Goal: Task Accomplishment & Management: Complete application form

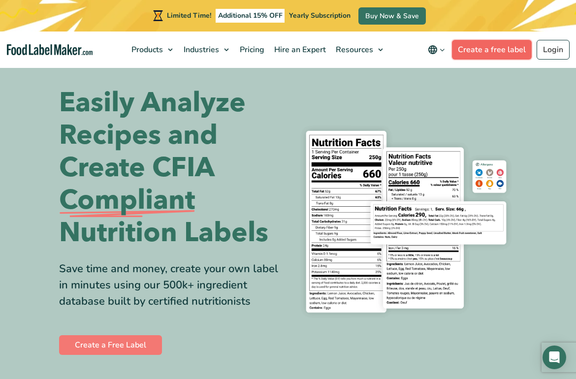
click at [467, 44] on link "Create a free label" at bounding box center [492, 50] width 80 height 20
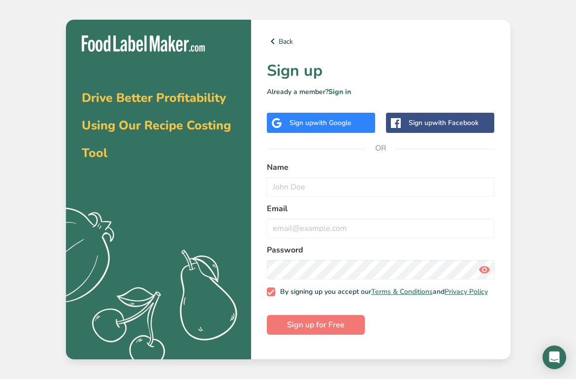
click at [351, 121] on span "with Google" at bounding box center [332, 122] width 38 height 9
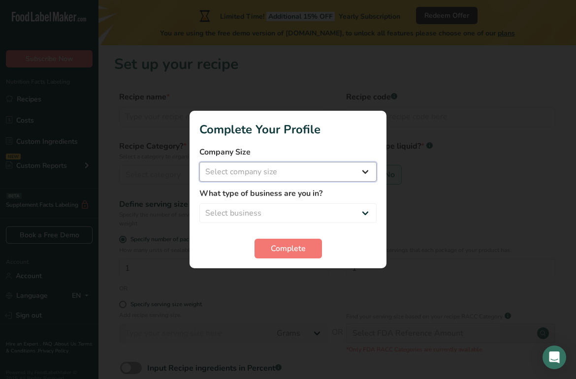
click at [339, 166] on select "Select company size Fewer than 10 Employees 10 to 50 Employees 51 to 500 Employ…" at bounding box center [287, 172] width 177 height 20
click at [333, 173] on select "Fewer than 10 Employees 10 to 50 Employees 51 to 500 Employees Over 500 Employe…" at bounding box center [287, 172] width 177 height 20
select select "1"
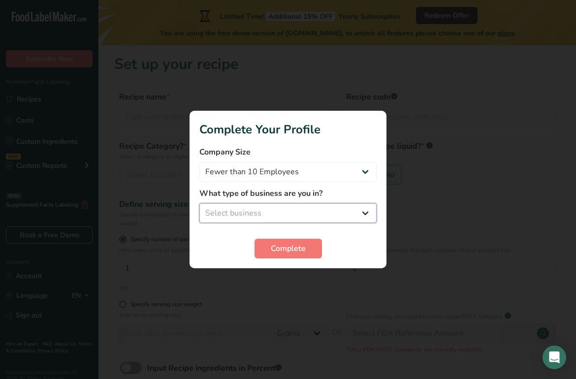
click at [325, 213] on select "Select business Packaged Food Manufacturer Restaurant & Cafe Bakery Meal Plans …" at bounding box center [287, 213] width 177 height 20
select select "3"
click at [306, 245] on button "Complete" at bounding box center [287, 249] width 67 height 20
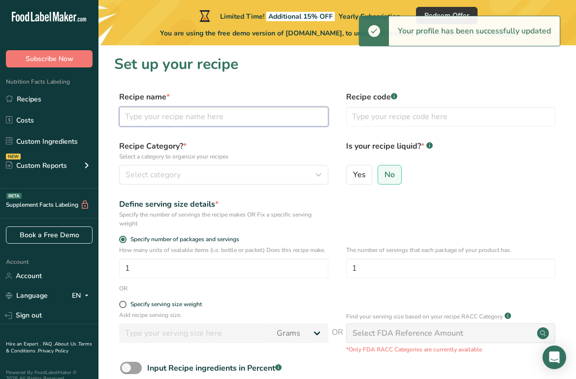
click at [271, 119] on input "text" at bounding box center [223, 117] width 209 height 20
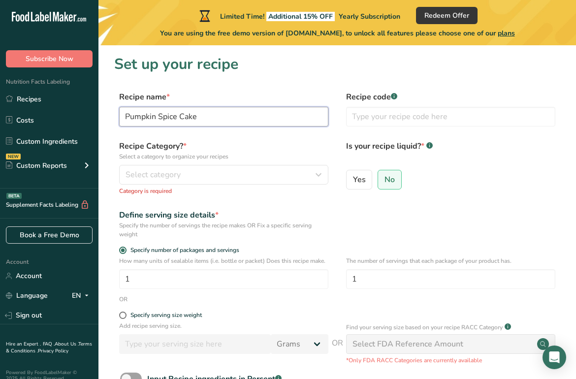
type input "Pumpkin Spice Cake"
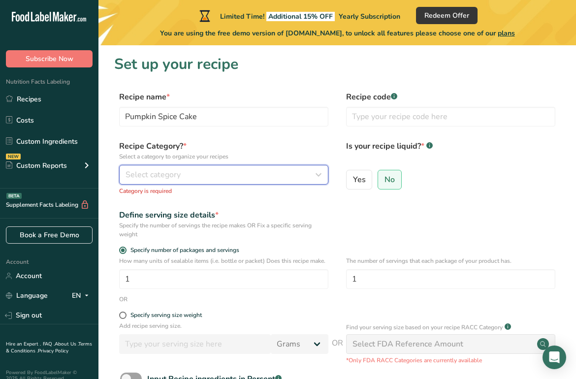
click at [222, 181] on button "Select category" at bounding box center [223, 175] width 209 height 20
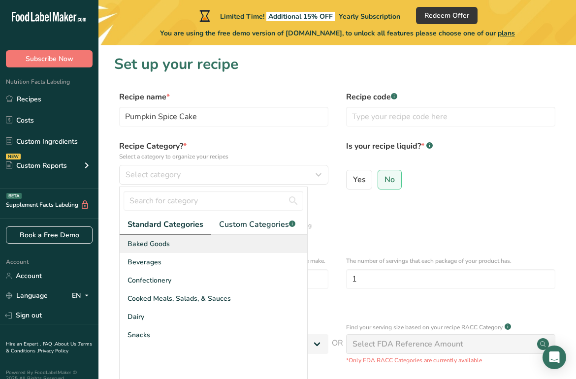
click at [190, 248] on div "Baked Goods" at bounding box center [214, 244] width 188 height 18
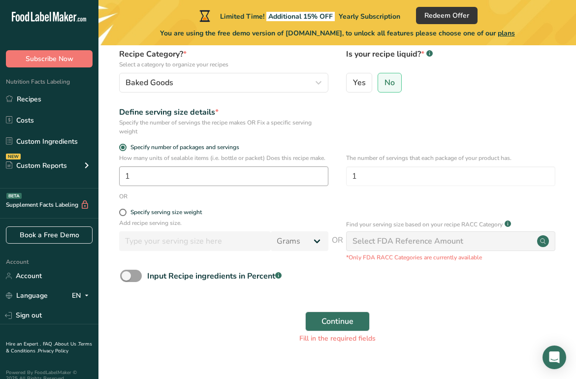
scroll to position [99, 0]
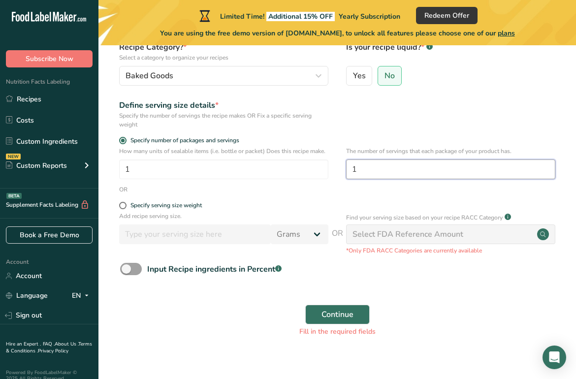
click at [425, 174] on input "1" at bounding box center [450, 169] width 209 height 20
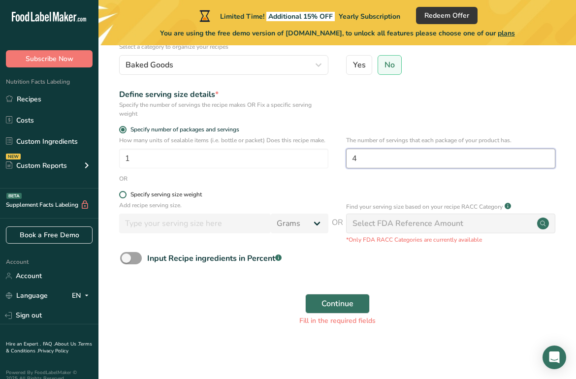
type input "4"
click at [171, 193] on div "Specify serving size weight" at bounding box center [165, 194] width 71 height 7
click at [126, 193] on input "Specify serving size weight" at bounding box center [122, 194] width 6 height 6
radio input "true"
radio input "false"
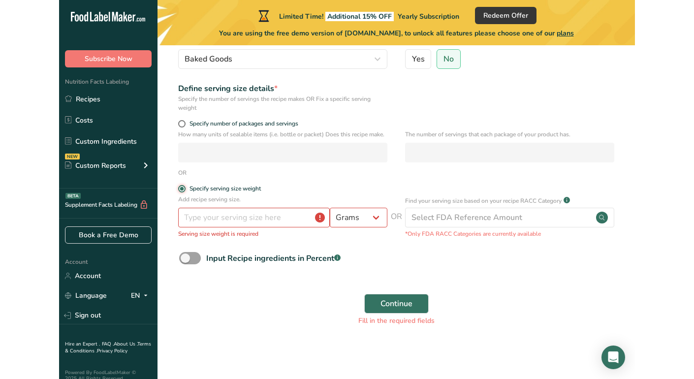
scroll to position [107, 0]
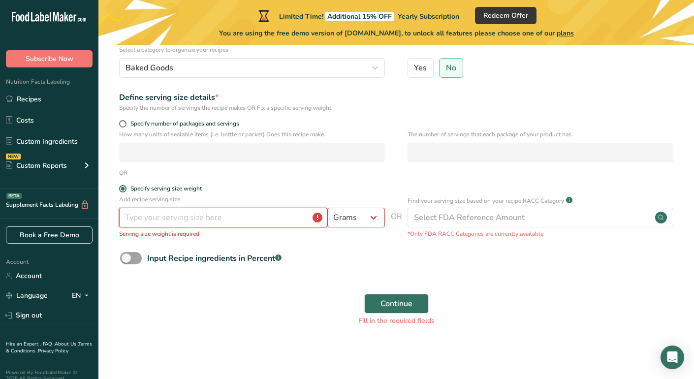
click at [269, 216] on input "number" at bounding box center [223, 218] width 208 height 20
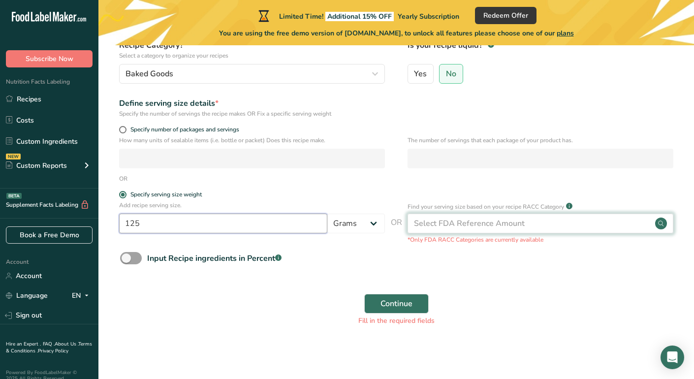
type input "125"
click at [457, 218] on div "Select FDA Reference Amount" at bounding box center [469, 224] width 111 height 12
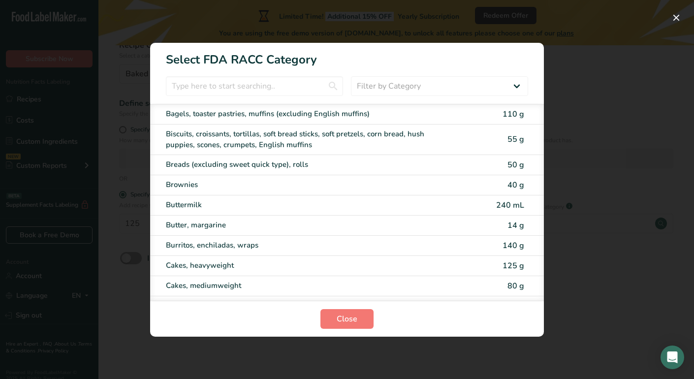
click at [572, 255] on div "RACC Category Selection Modal" at bounding box center [347, 189] width 694 height 379
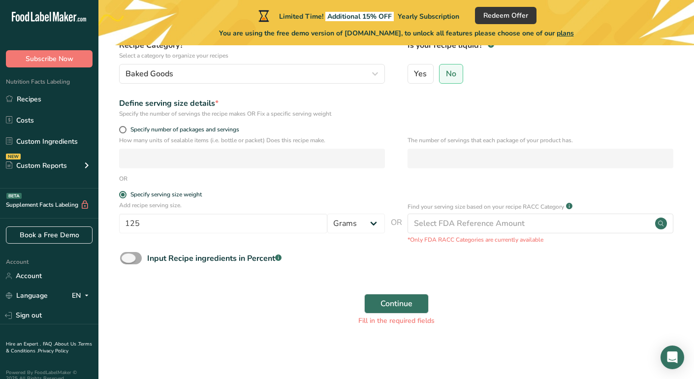
click at [216, 260] on div "Input Recipe ingredients in Percent .a-a{fill:#347362;}.b-a{fill:#fff;}" at bounding box center [214, 258] width 134 height 12
click at [126, 260] on input "Input Recipe ingredients in Percent .a-a{fill:#347362;}.b-a{fill:#fff;}" at bounding box center [123, 258] width 6 height 6
checkbox input "true"
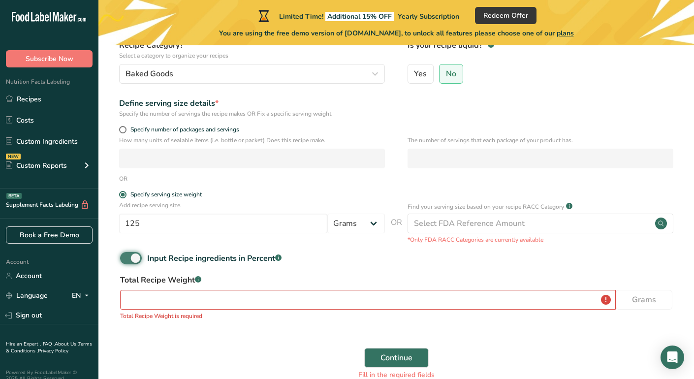
scroll to position [155, 0]
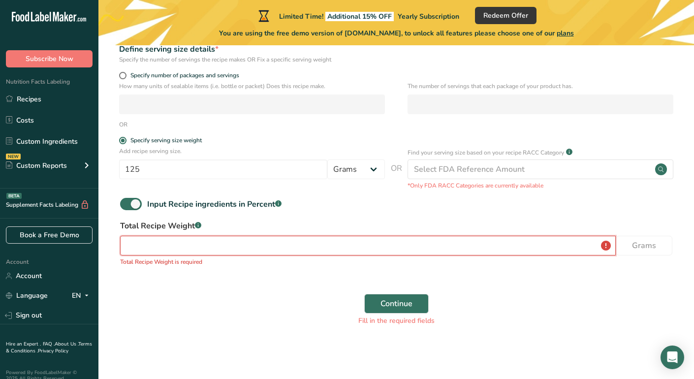
click at [215, 236] on input "number" at bounding box center [368, 246] width 496 height 20
click at [215, 246] on input "number" at bounding box center [368, 246] width 496 height 20
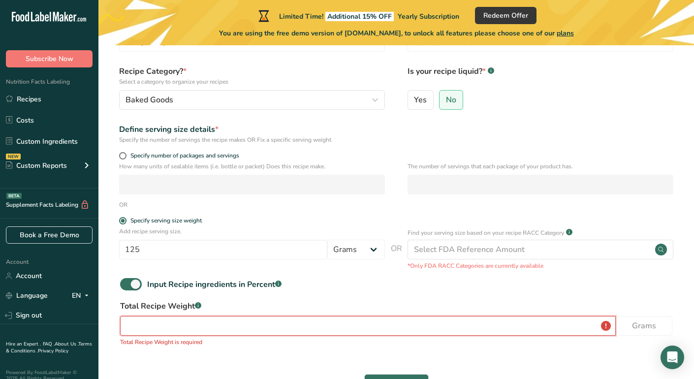
scroll to position [0, 0]
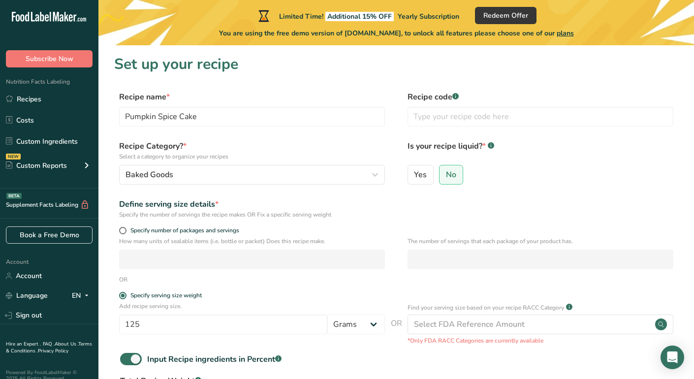
click at [226, 235] on div "Specify number of packages and servings" at bounding box center [252, 232] width 266 height 10
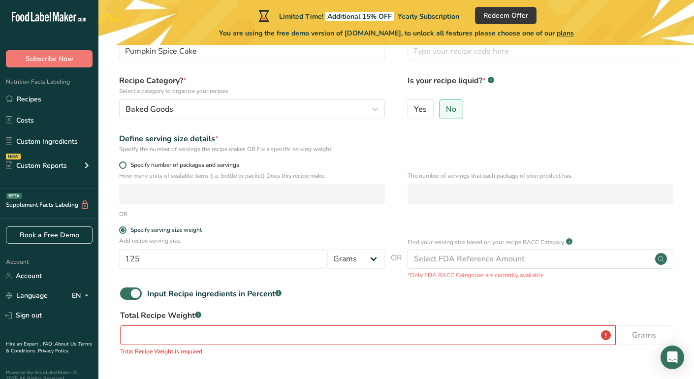
scroll to position [67, 0]
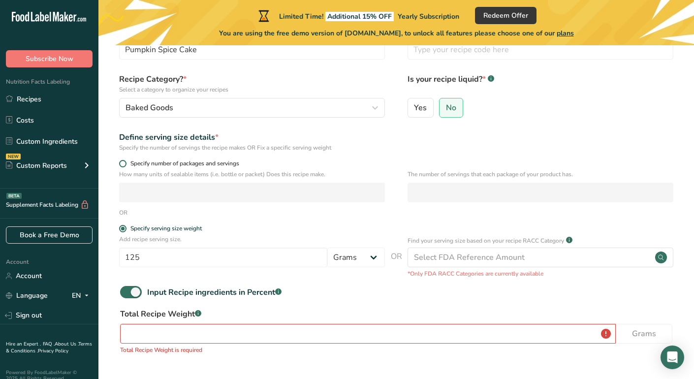
click at [179, 162] on span "Specify number of packages and servings" at bounding box center [182, 163] width 113 height 7
click at [126, 162] on input "Specify number of packages and servings" at bounding box center [122, 163] width 6 height 6
radio input "true"
radio input "false"
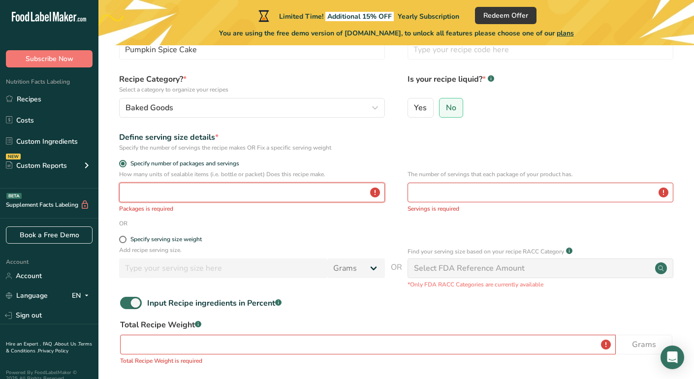
click at [182, 192] on input "number" at bounding box center [252, 193] width 266 height 20
click at [165, 240] on div "Specify serving size weight" at bounding box center [165, 239] width 71 height 7
click at [126, 240] on input "Specify serving size weight" at bounding box center [122, 239] width 6 height 6
radio input "true"
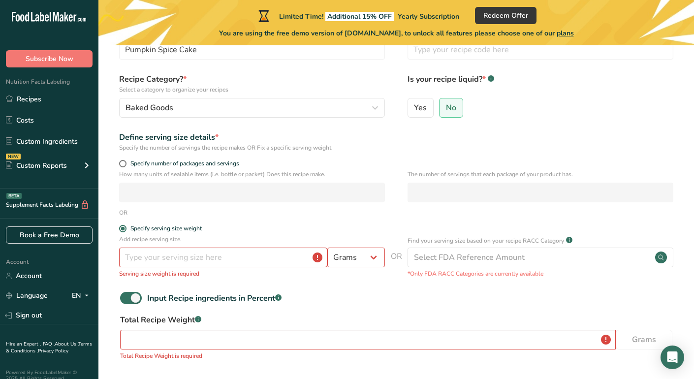
click at [148, 159] on form "Recipe name * Pumpkin Spice Cake Recipe code .a-a{fill:#347362;}.b-a{fill:#fff;…" at bounding box center [396, 225] width 564 height 402
click at [148, 163] on span "Specify number of packages and servings" at bounding box center [182, 163] width 113 height 7
click at [126, 163] on input "Specify number of packages and servings" at bounding box center [122, 163] width 6 height 6
radio input "true"
radio input "false"
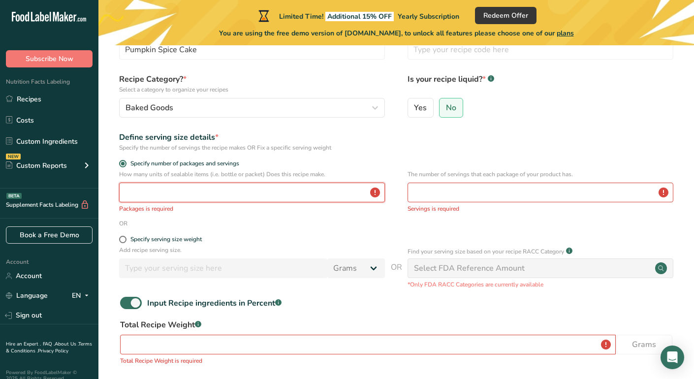
click at [151, 197] on input "number" at bounding box center [252, 193] width 266 height 20
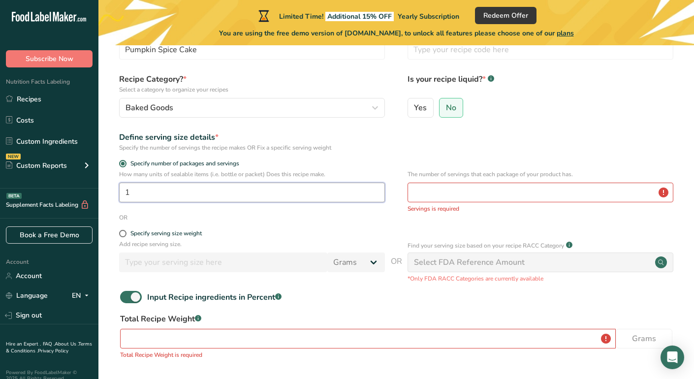
type input "1"
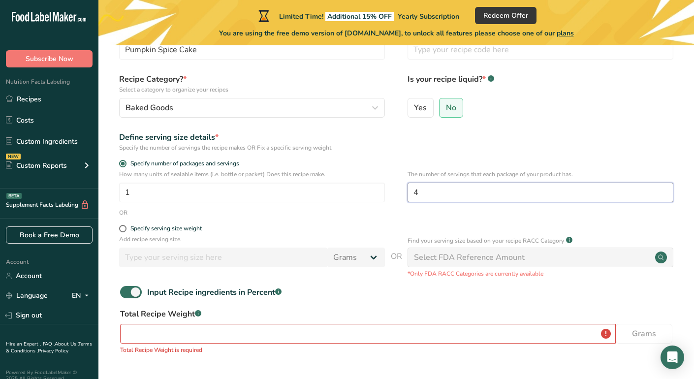
type input "4"
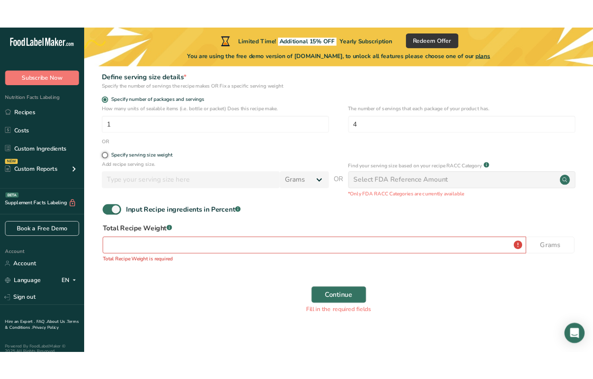
scroll to position [155, 0]
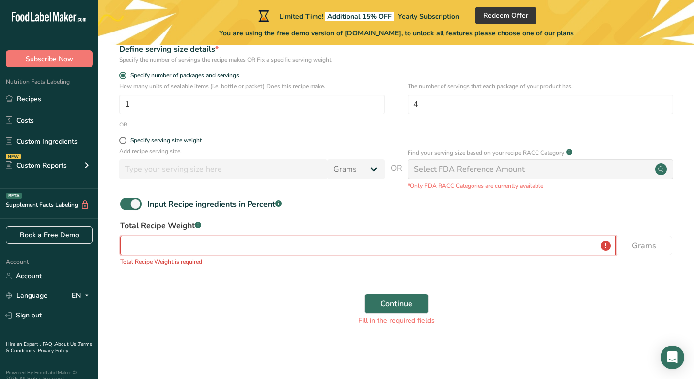
click at [220, 248] on input "number" at bounding box center [368, 246] width 496 height 20
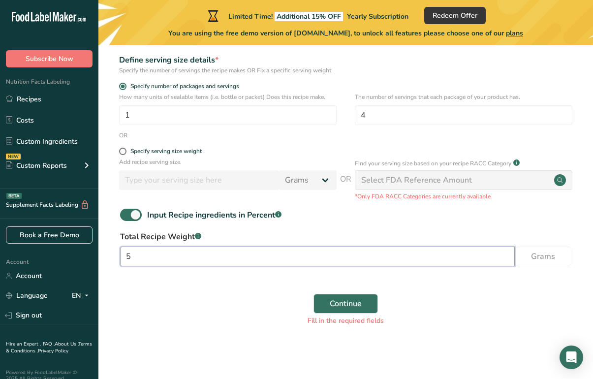
scroll to position [153, 0]
type input "500"
click at [203, 304] on div "Continue Fill in the required fields" at bounding box center [345, 310] width 463 height 44
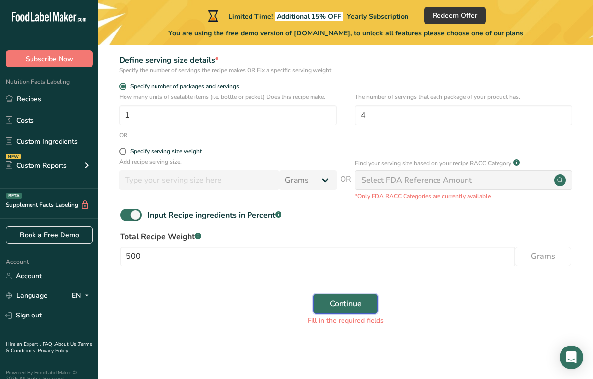
drag, startPoint x: 339, startPoint y: 311, endPoint x: 340, endPoint y: 317, distance: 6.4
click at [339, 311] on button "Continue" at bounding box center [346, 304] width 64 height 20
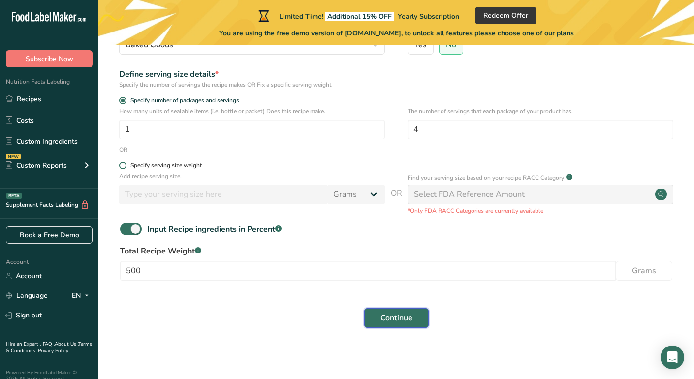
scroll to position [132, 0]
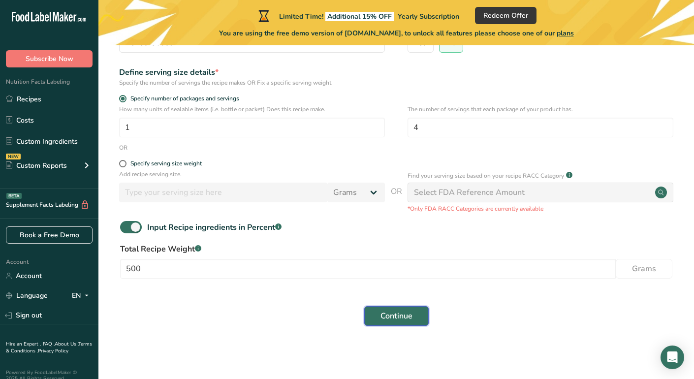
click at [387, 312] on span "Continue" at bounding box center [396, 316] width 32 height 12
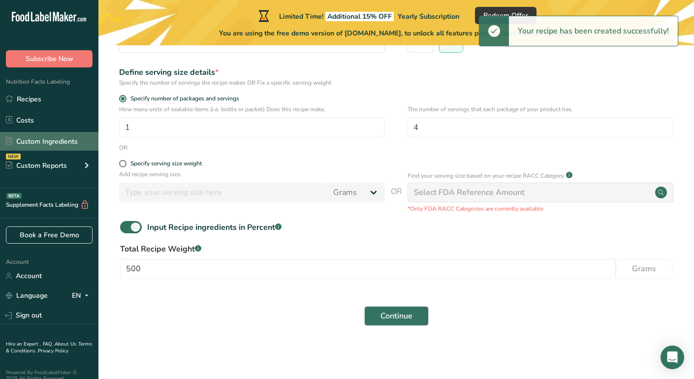
click at [45, 139] on link "Custom Ingredients" at bounding box center [49, 141] width 98 height 19
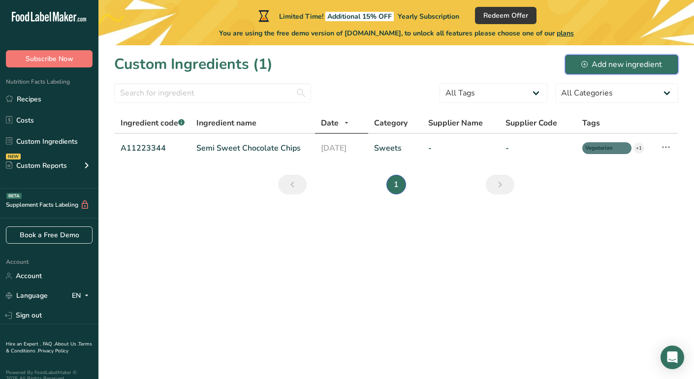
click at [575, 65] on button "Add new ingredient" at bounding box center [621, 65] width 113 height 20
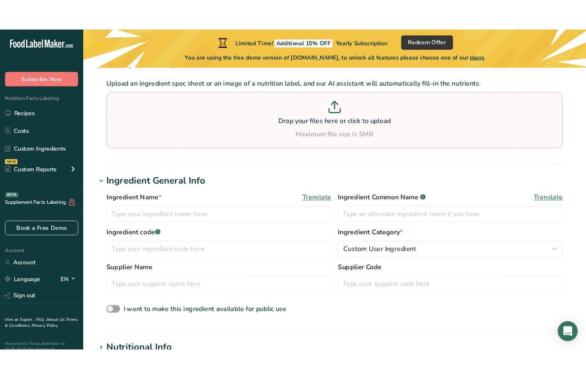
scroll to position [60, 0]
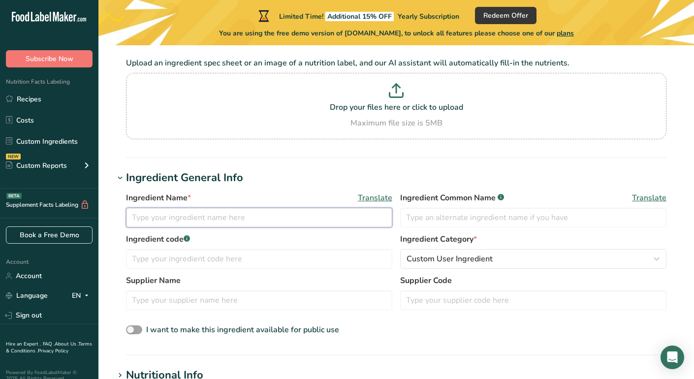
click at [237, 214] on input "text" at bounding box center [259, 218] width 266 height 20
type input "Granulated"
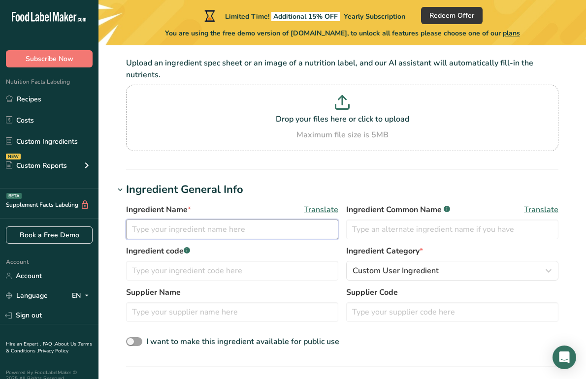
click at [248, 222] on input "text" at bounding box center [232, 230] width 212 height 20
type input "A"
type input "Flour"
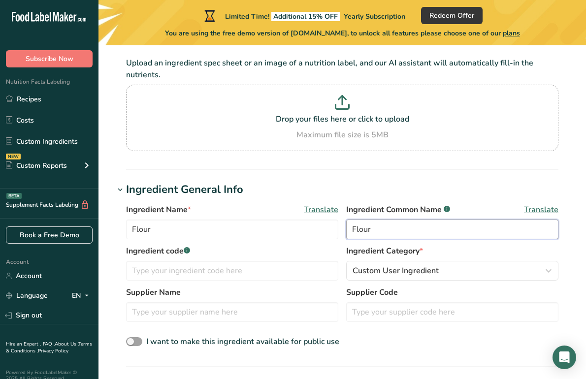
type input "Flour"
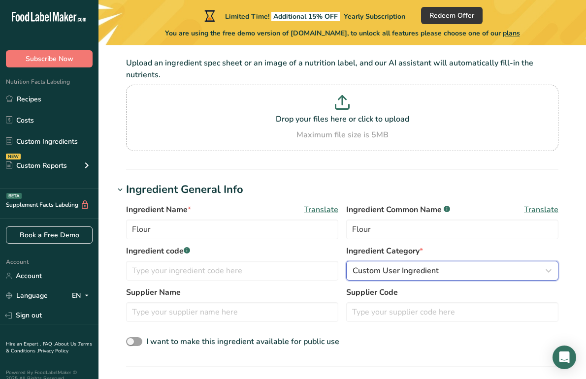
click at [407, 269] on span "Custom User Ingredient" at bounding box center [395, 271] width 86 height 12
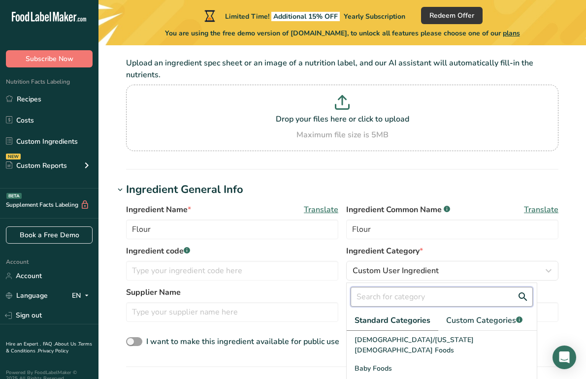
click at [396, 294] on input "text" at bounding box center [441, 297] width 182 height 20
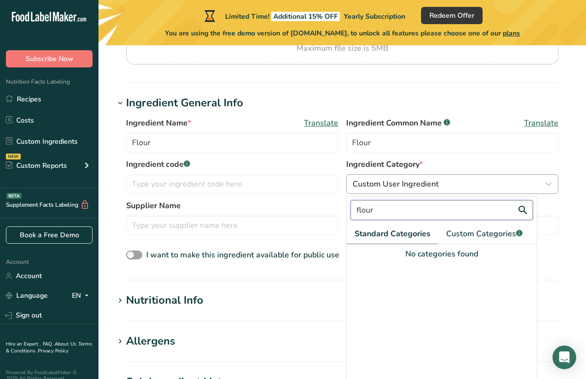
scroll to position [148, 0]
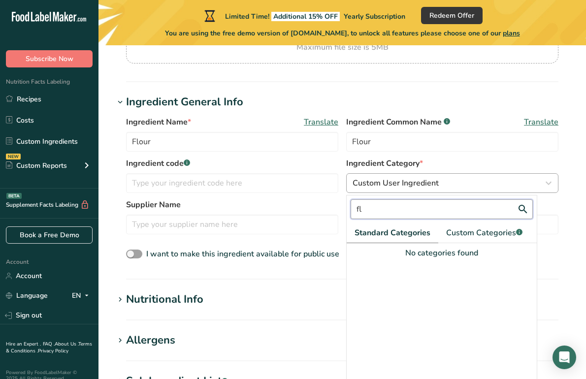
type input "f"
type input "w"
type input "h"
type input "w"
type input "baking"
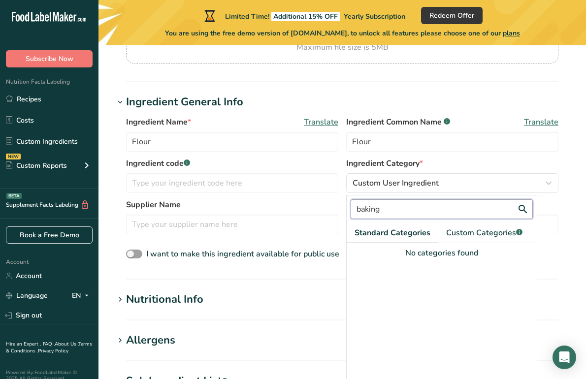
click at [406, 207] on input "baking" at bounding box center [441, 209] width 182 height 20
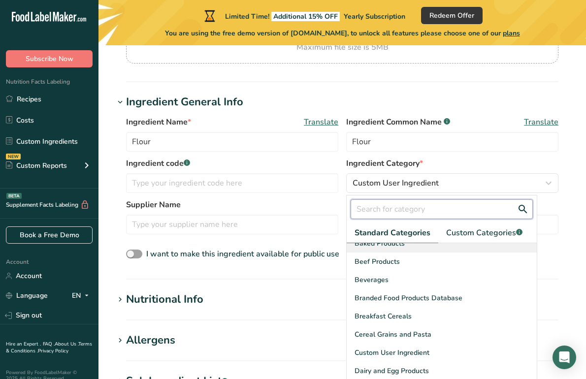
scroll to position [0, 0]
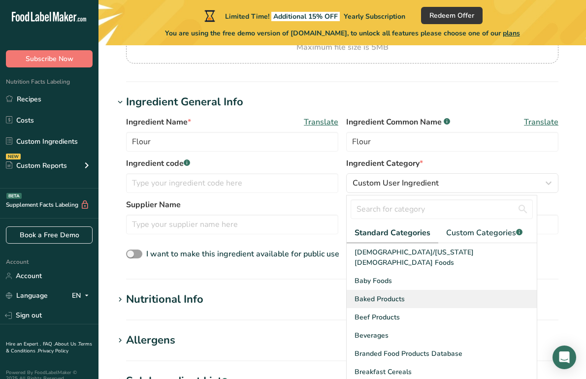
click at [383, 294] on span "Baked Products" at bounding box center [379, 299] width 50 height 10
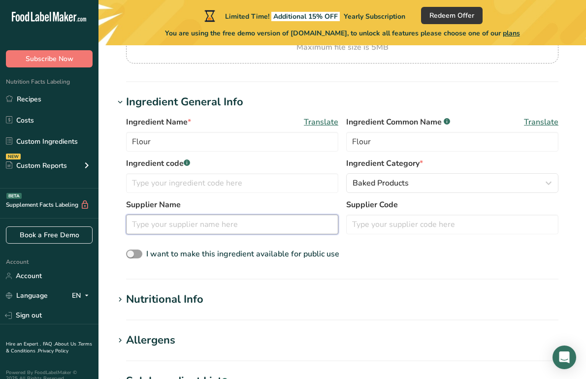
click at [202, 226] on input "text" at bounding box center [232, 225] width 212 height 20
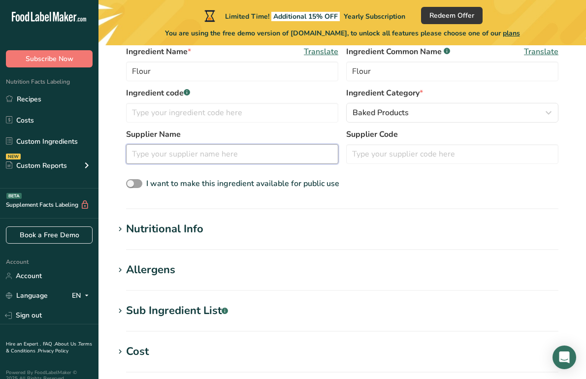
scroll to position [219, 0]
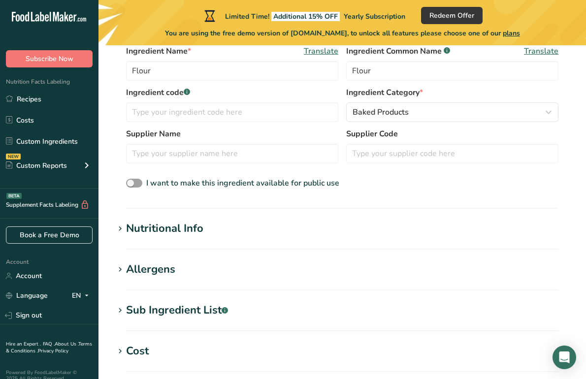
click at [191, 223] on div "Nutritional Info" at bounding box center [164, 228] width 77 height 16
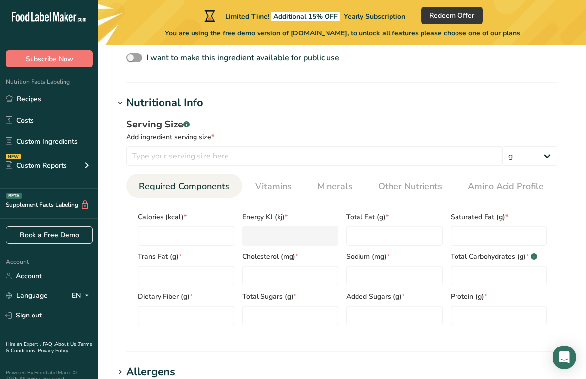
scroll to position [345, 0]
click at [213, 149] on input "number" at bounding box center [314, 156] width 376 height 20
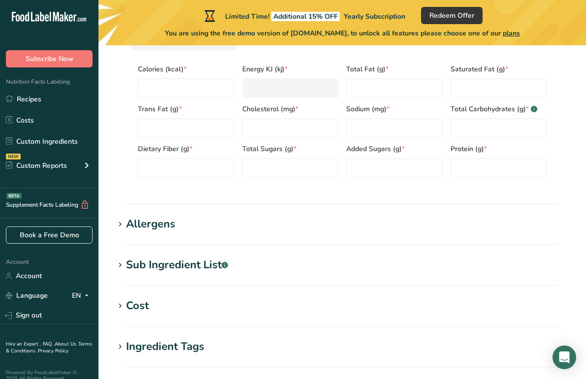
scroll to position [622, 0]
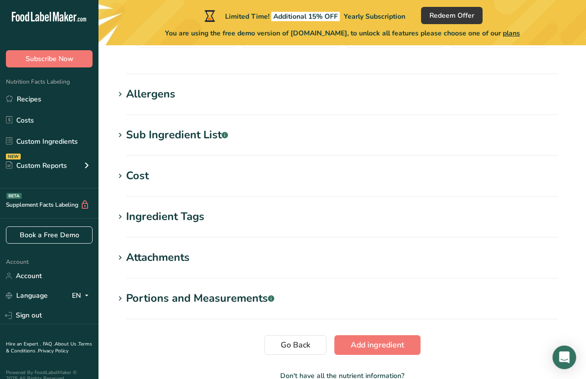
type input "-0.0003"
click at [217, 101] on h1 "Allergens" at bounding box center [342, 94] width 456 height 16
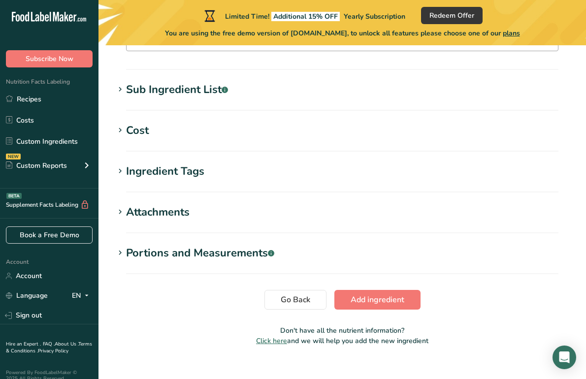
scroll to position [726, 0]
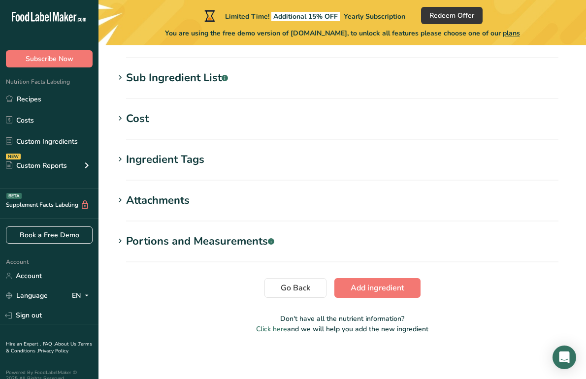
click at [216, 89] on section "Sub Ingredient List .a-a{fill:#347362;}.b-a{fill:#fff;} Translate" at bounding box center [342, 84] width 456 height 29
click at [212, 85] on div "Sub Ingredient List .a-a{fill:#347362;}.b-a{fill:#fff;}" at bounding box center [177, 78] width 102 height 16
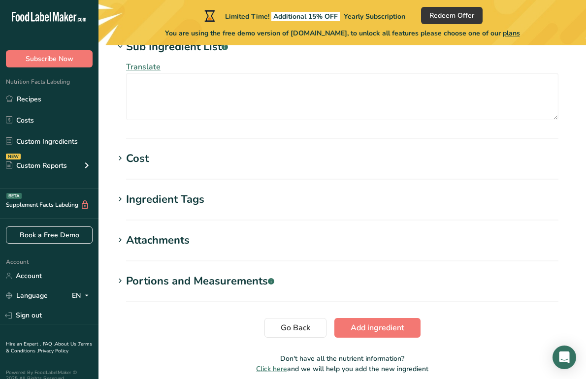
click at [171, 158] on h1 "Cost" at bounding box center [342, 159] width 456 height 16
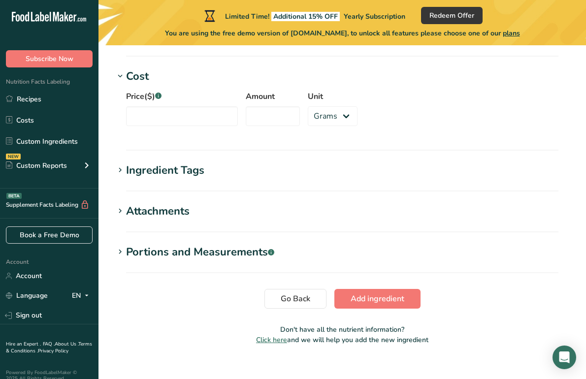
scroll to position [852, 0]
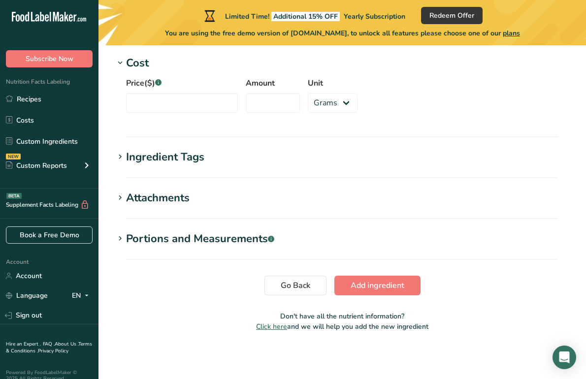
click at [184, 152] on div "Ingredient Tags" at bounding box center [165, 157] width 78 height 16
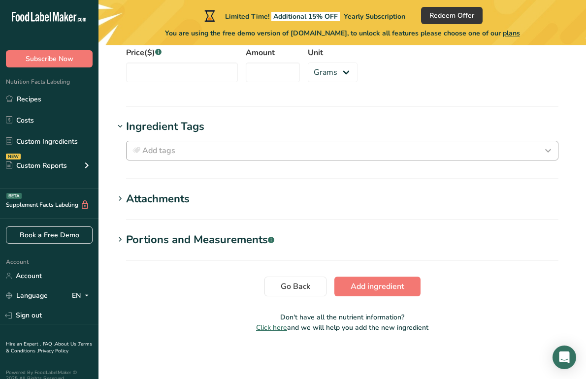
scroll to position [884, 0]
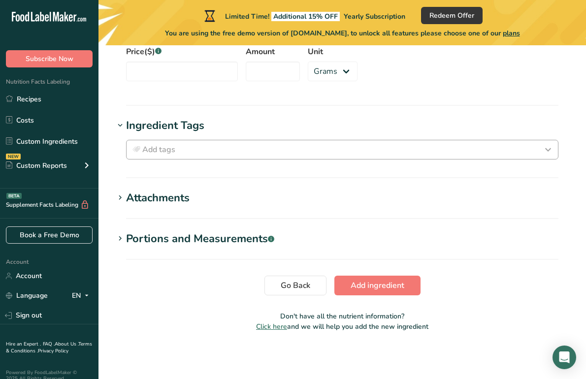
click at [503, 66] on div "Price($) .a-a{fill:#347362;}.b-a{fill:#fff;} Amount Unit Grams kg mg mcg lb oz" at bounding box center [342, 66] width 456 height 53
click at [62, 102] on link "Recipes" at bounding box center [49, 99] width 98 height 19
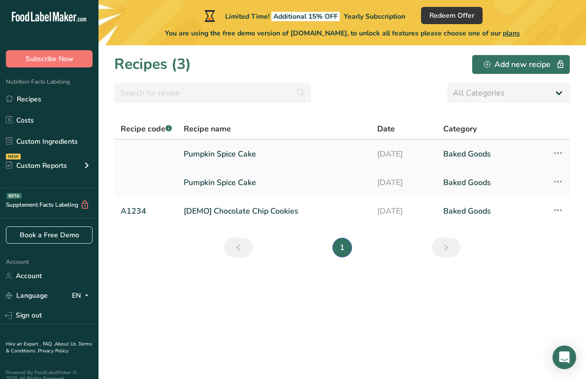
click at [279, 160] on link "Pumpkin Spice Cake" at bounding box center [275, 154] width 182 height 21
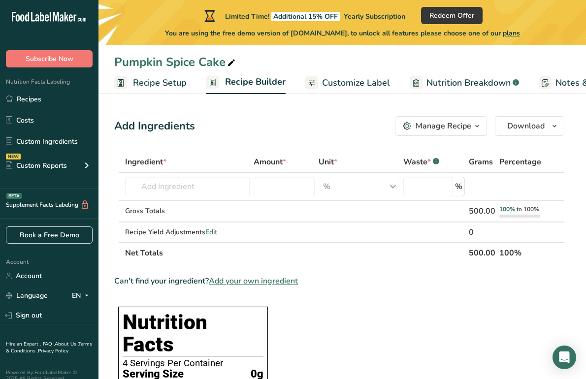
click at [368, 90] on link "Customize Label" at bounding box center [347, 83] width 85 height 22
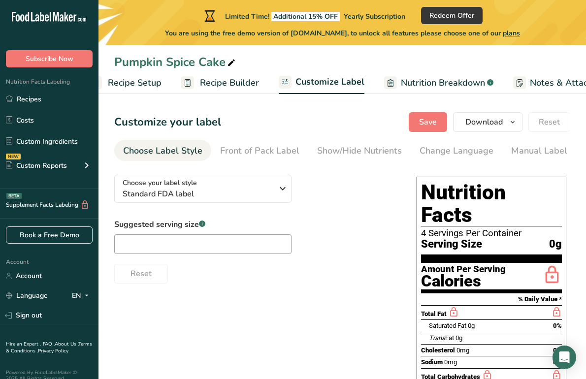
scroll to position [0, 171]
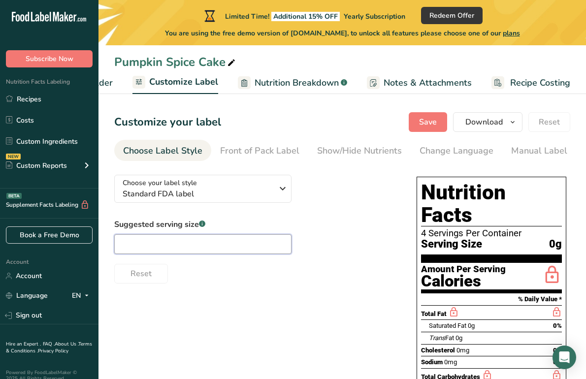
click at [208, 250] on input "text" at bounding box center [202, 244] width 177 height 20
type input "125"
click at [267, 322] on div "Choose your label style Standard FDA label USA (FDA) Standard FDA label Tabular…" at bounding box center [342, 347] width 456 height 360
click at [348, 158] on link "Show/Hide Nutrients" at bounding box center [359, 151] width 85 height 22
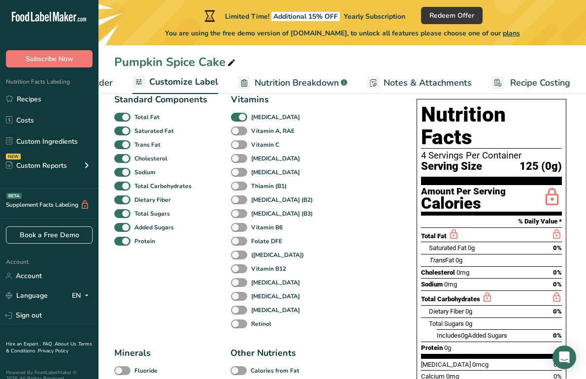
scroll to position [0, 0]
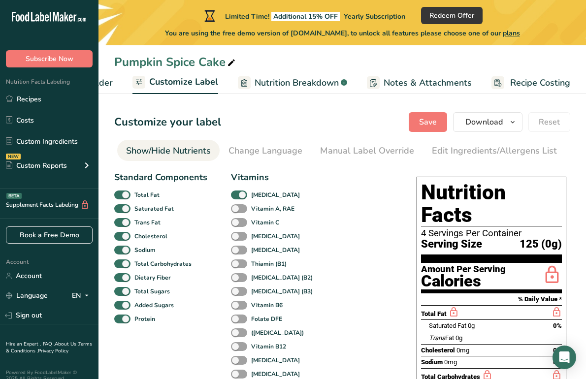
click at [427, 82] on span "Notes & Attachments" at bounding box center [427, 82] width 88 height 13
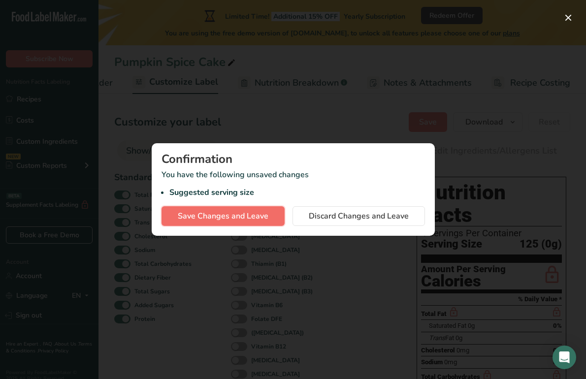
click at [256, 220] on span "Save Changes and Leave" at bounding box center [223, 216] width 91 height 12
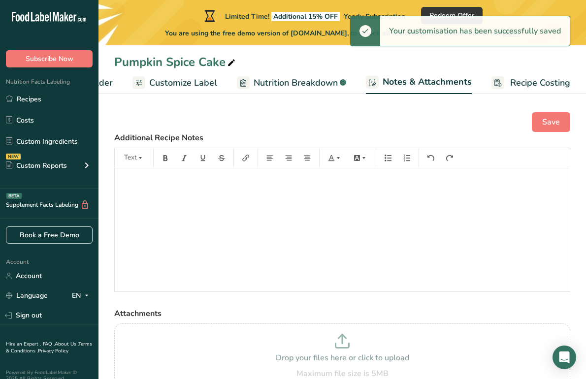
click at [283, 86] on span "Nutrition Breakdown" at bounding box center [295, 82] width 84 height 13
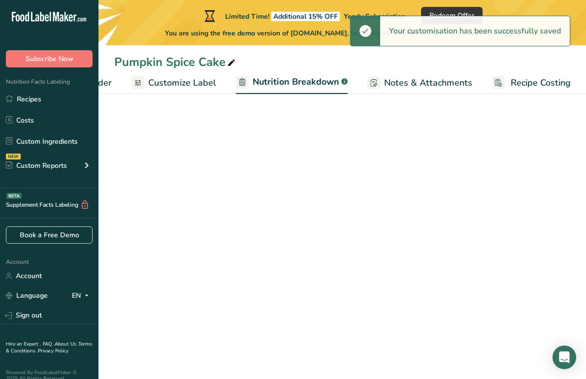
select select "Calories"
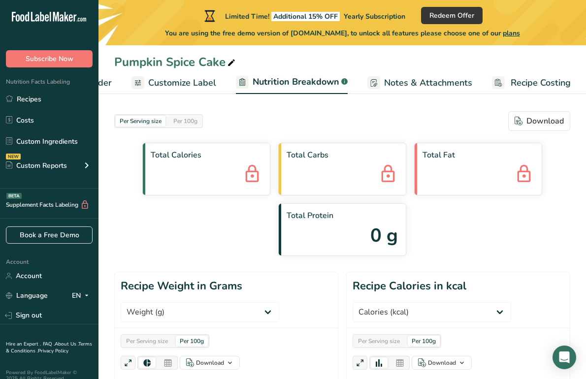
scroll to position [0, 0]
